Goal: Transaction & Acquisition: Purchase product/service

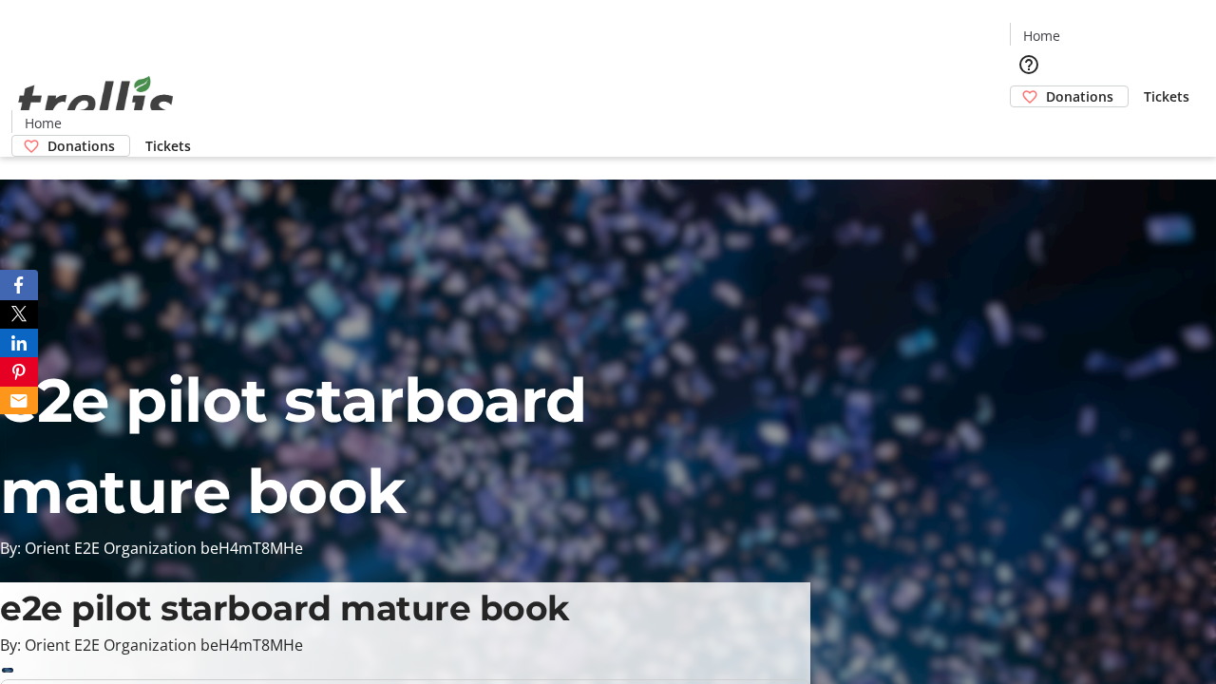
click at [1046, 86] on span "Donations" at bounding box center [1079, 96] width 67 height 20
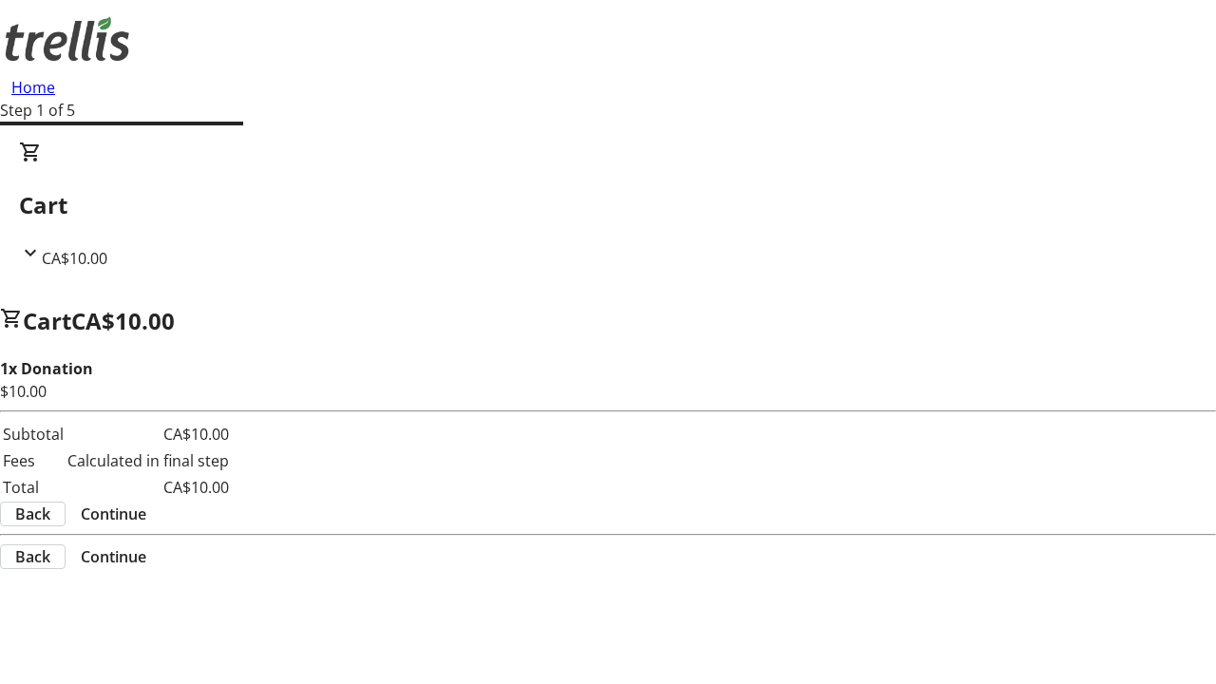
select select "CA"
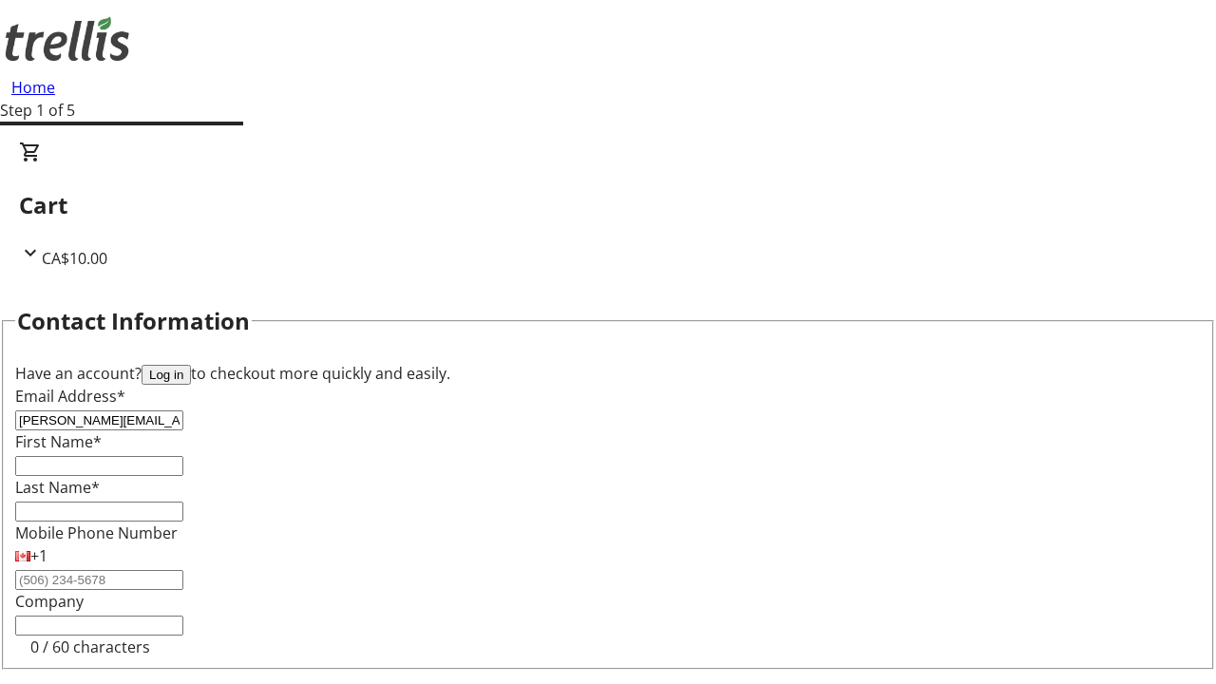
type input "[PERSON_NAME][EMAIL_ADDRESS][DOMAIN_NAME]"
type input "[PERSON_NAME]"
type input "[STREET_ADDRESS][PERSON_NAME]"
type input "Kelowna"
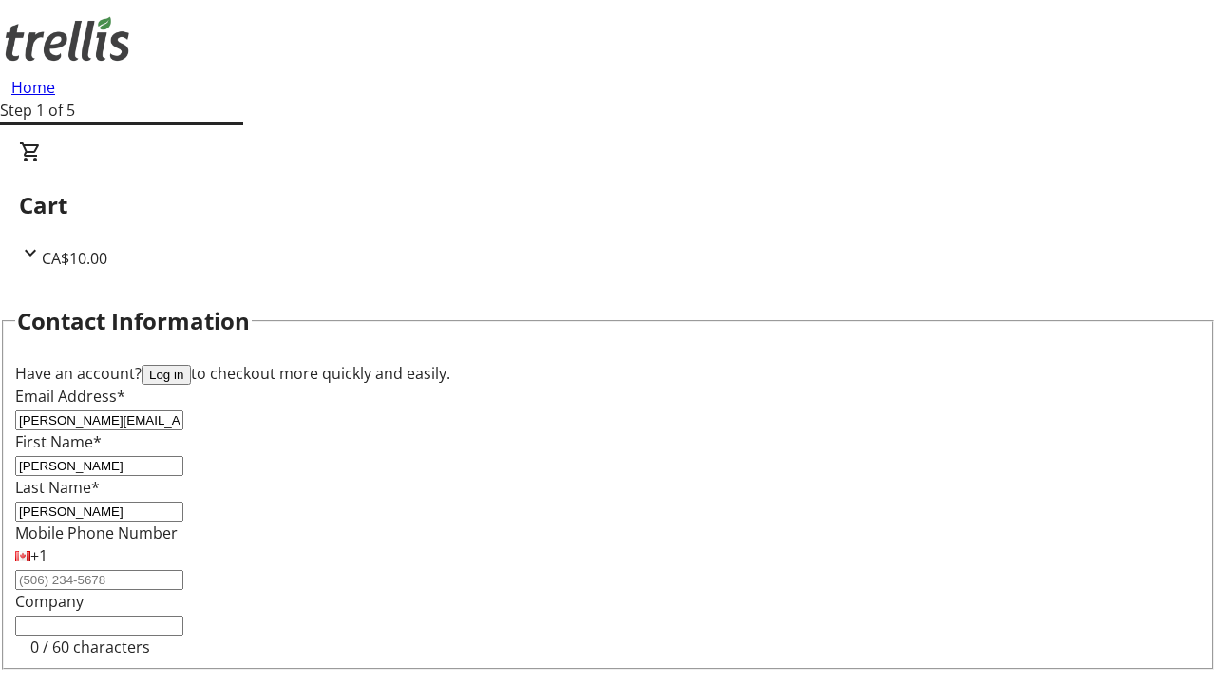
select select "BC"
type input "Kelowna"
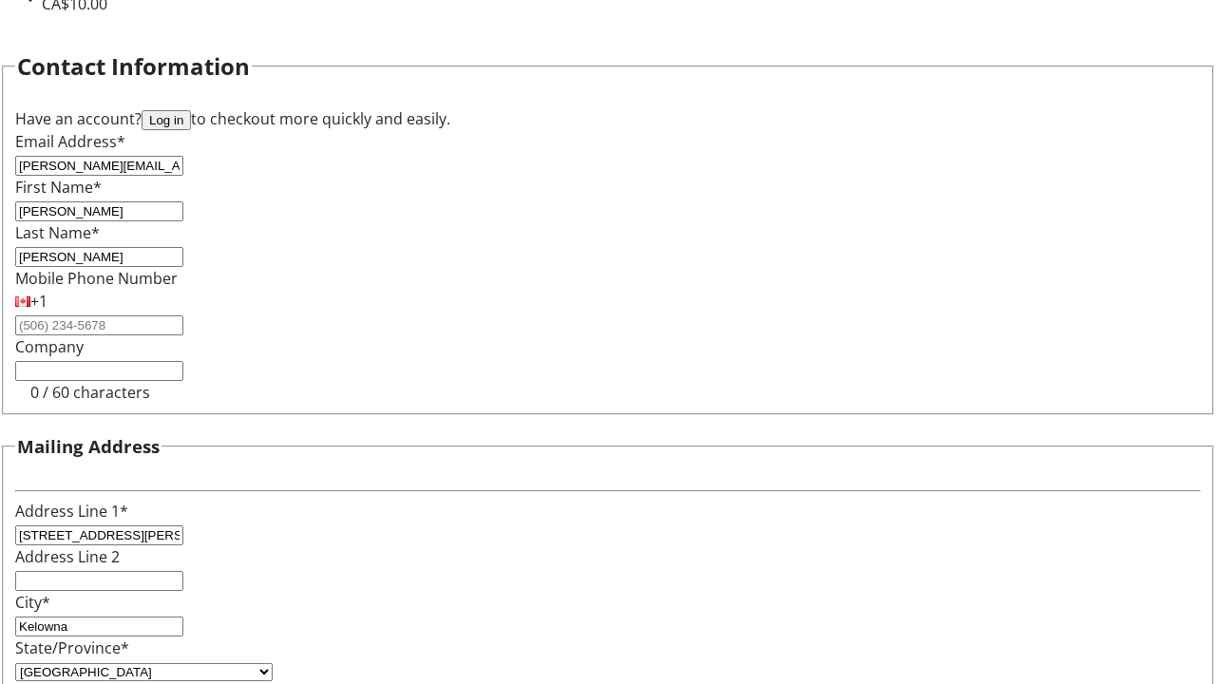
type input "V1Y 0C2"
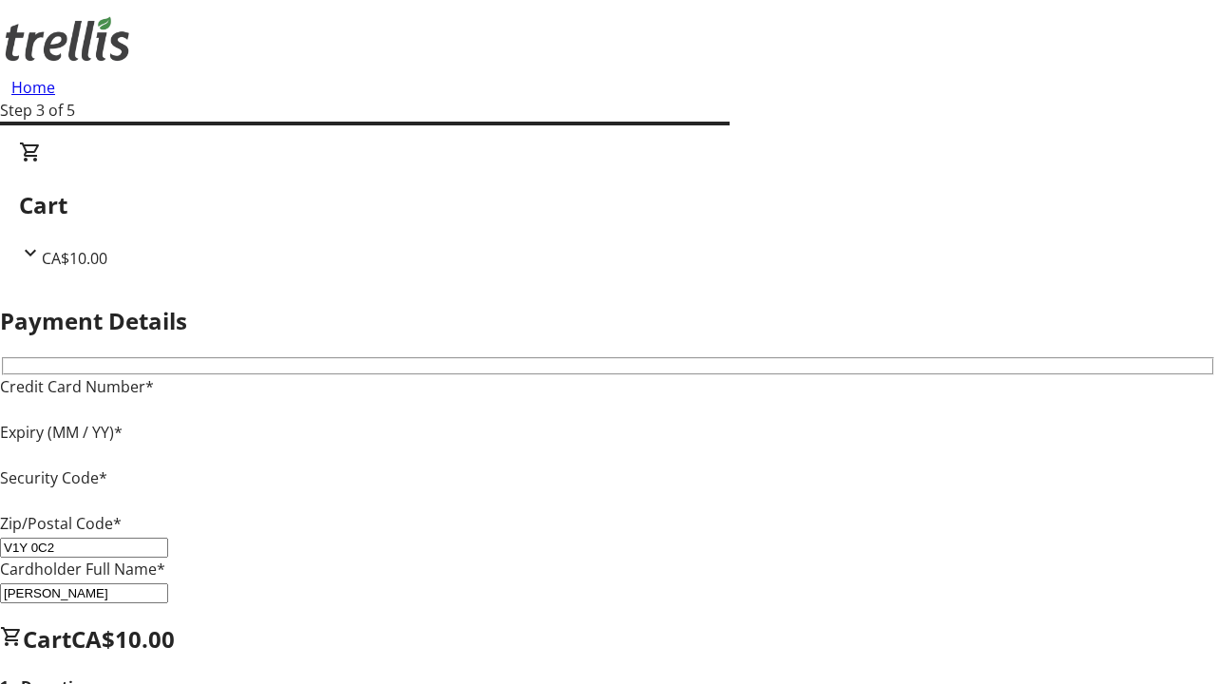
type input "V1Y 0C2"
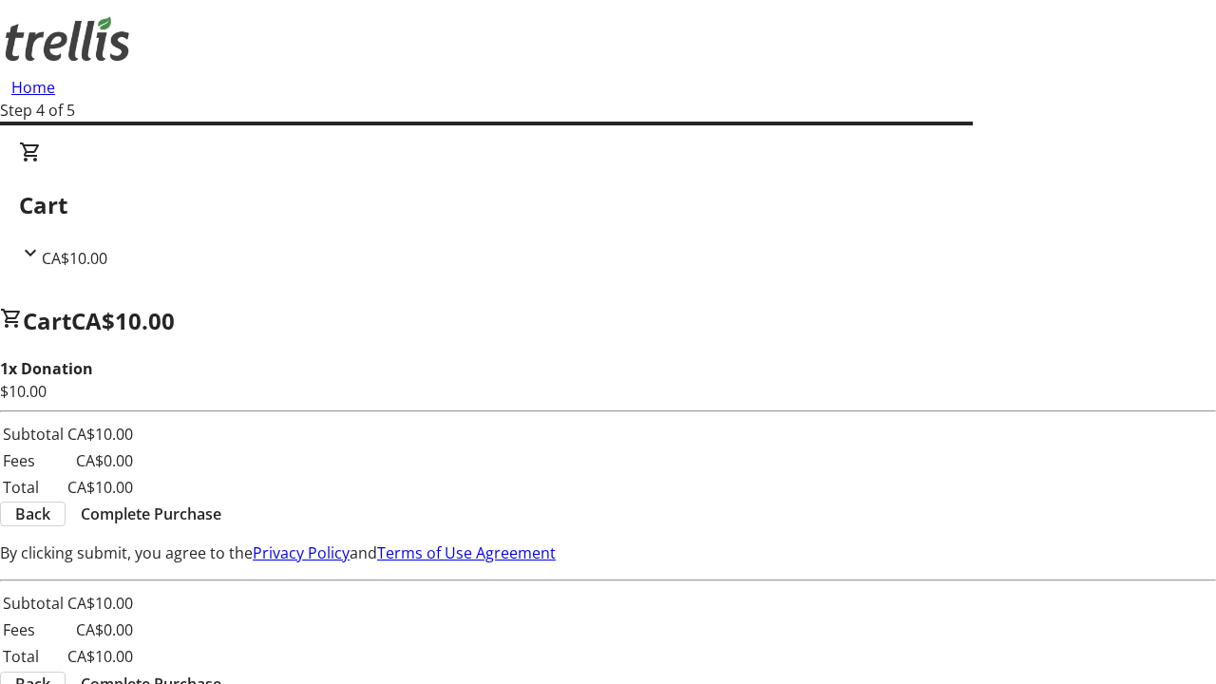
click at [221, 502] on span "Complete Purchase" at bounding box center [151, 513] width 141 height 23
